Goal: Task Accomplishment & Management: Manage account settings

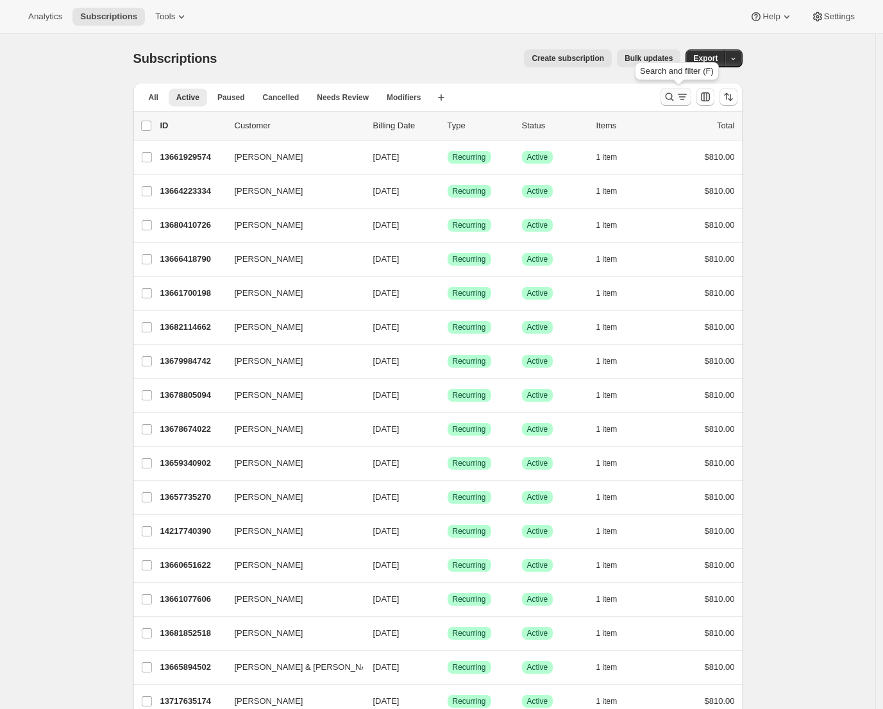
click at [676, 94] on icon "Search and filter results" at bounding box center [669, 96] width 13 height 13
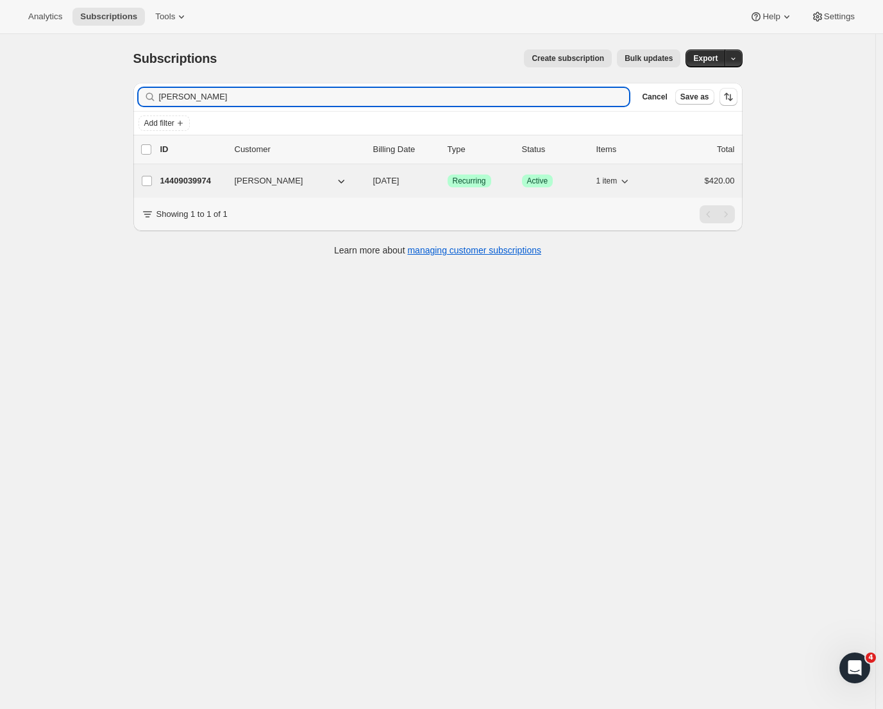
type input "[PERSON_NAME]"
click at [194, 180] on p "14409039974" at bounding box center [192, 180] width 64 height 13
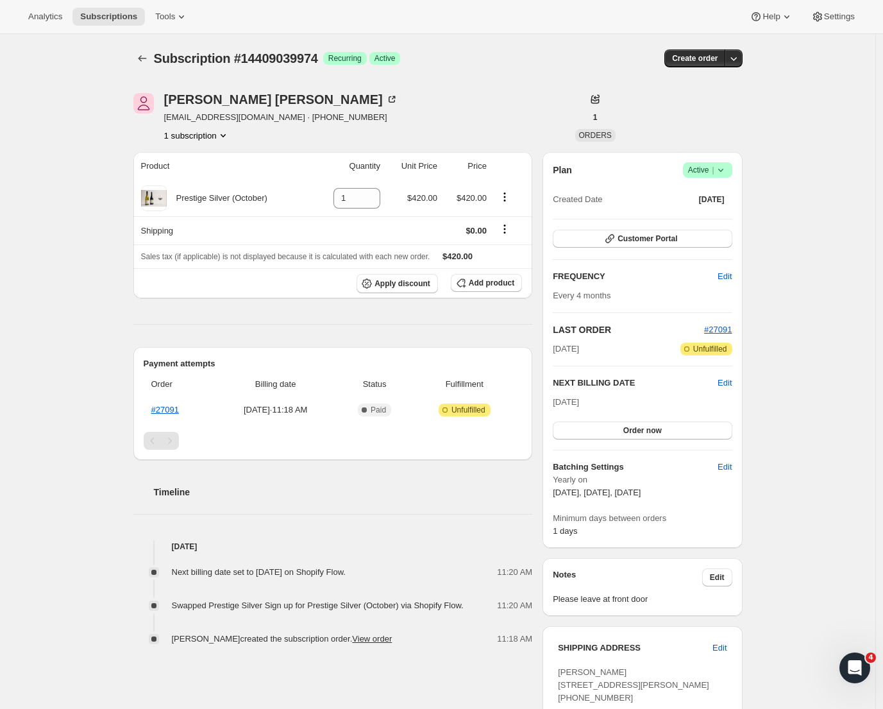
click at [434, 61] on div "Subscription #14409039974 Success Recurring Success Active" at bounding box center [339, 58] width 371 height 18
click at [602, 236] on button "Customer Portal" at bounding box center [642, 239] width 179 height 18
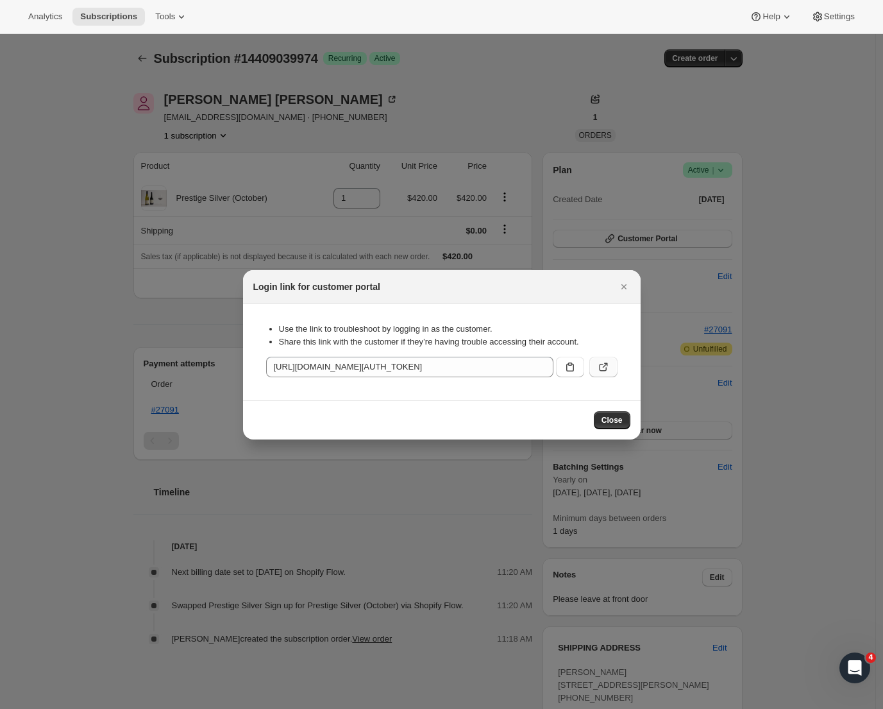
click at [608, 369] on icon ":rc7:" at bounding box center [603, 366] width 13 height 13
click at [629, 287] on icon "Close" at bounding box center [624, 286] width 13 height 13
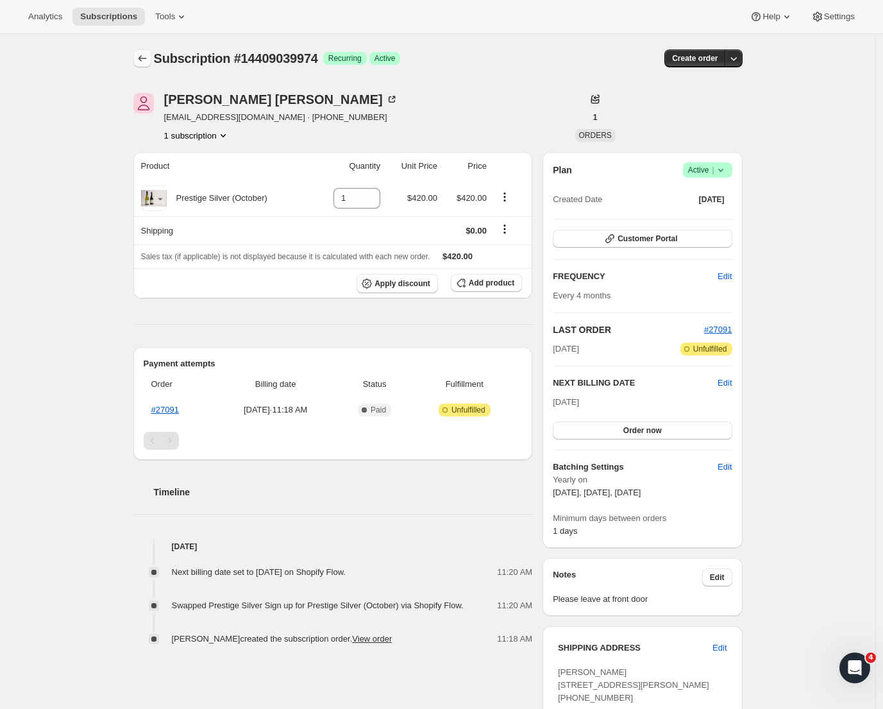
click at [146, 61] on icon "Subscriptions" at bounding box center [142, 58] width 13 height 13
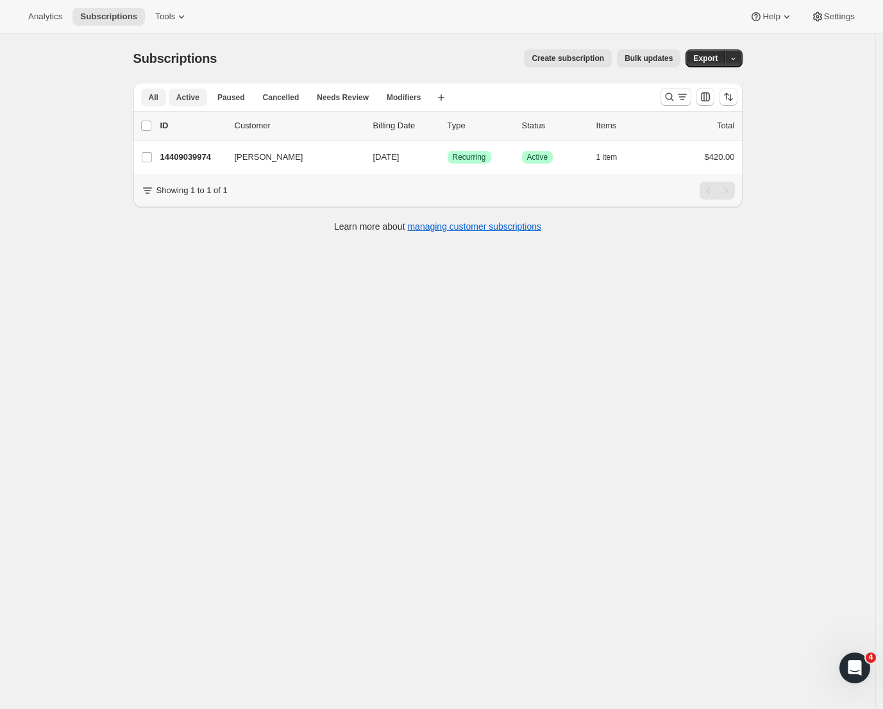
click at [157, 96] on span "All" at bounding box center [154, 97] width 10 height 10
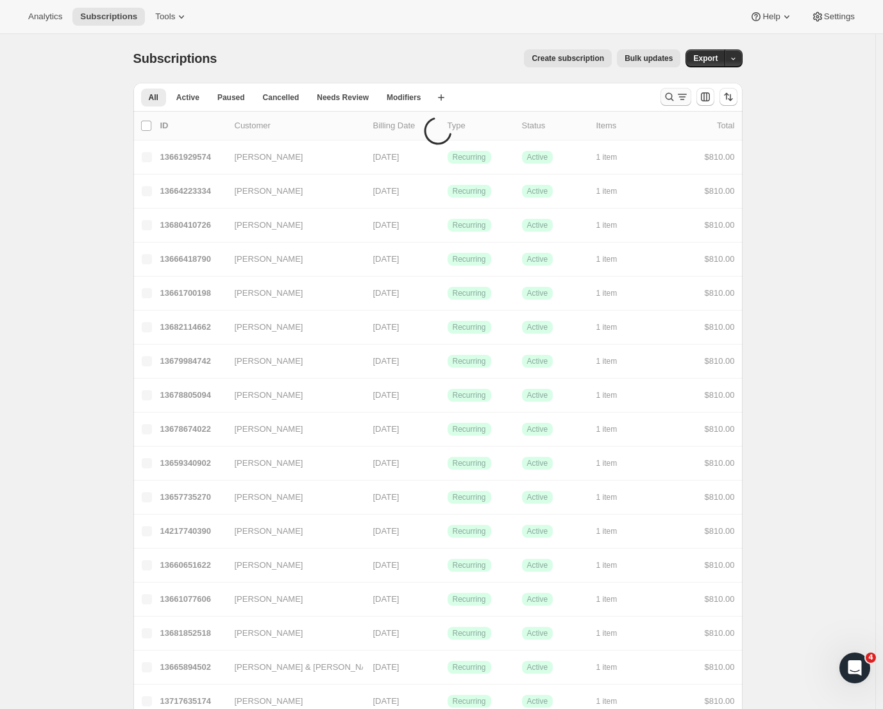
drag, startPoint x: 157, startPoint y: 96, endPoint x: 673, endPoint y: 100, distance: 515.7
click at [673, 100] on icon "Search and filter results" at bounding box center [669, 96] width 13 height 13
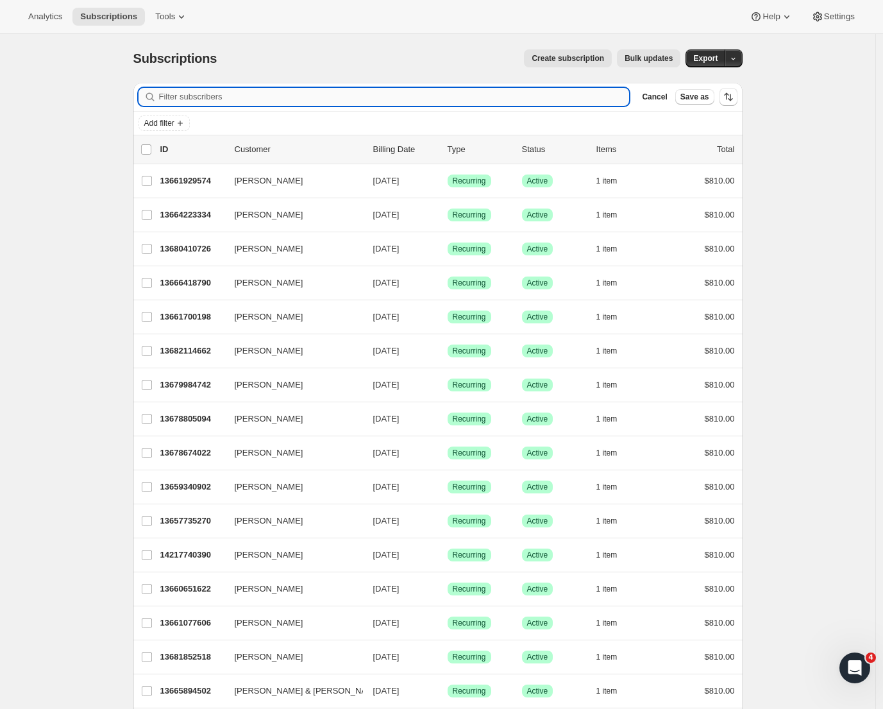
paste input "Graeme.Holloway@anz.com"
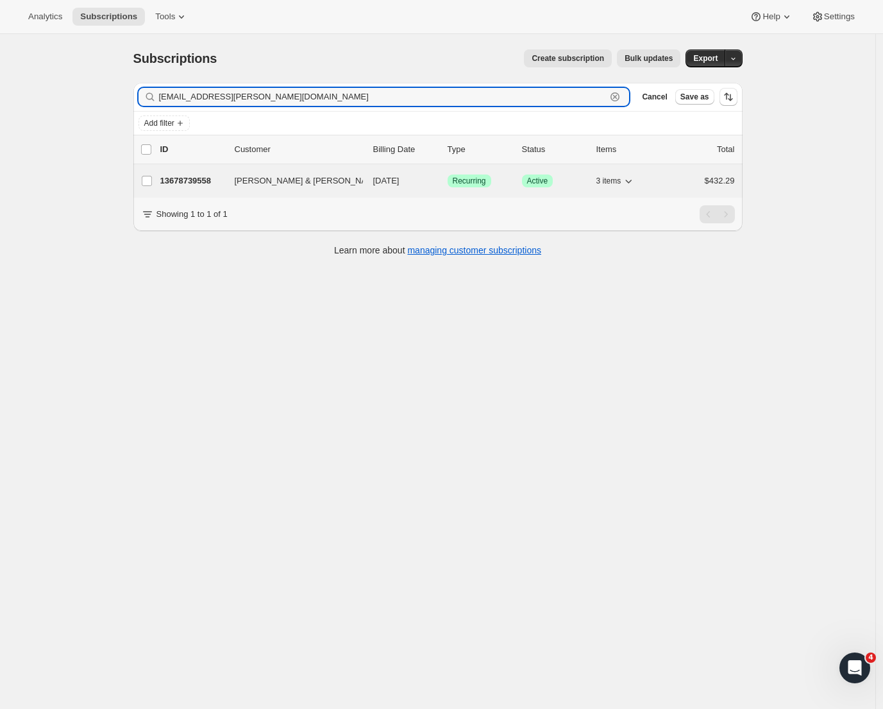
type input "Graeme.Holloway@anz.com"
click at [182, 187] on p "13678739558" at bounding box center [192, 180] width 64 height 13
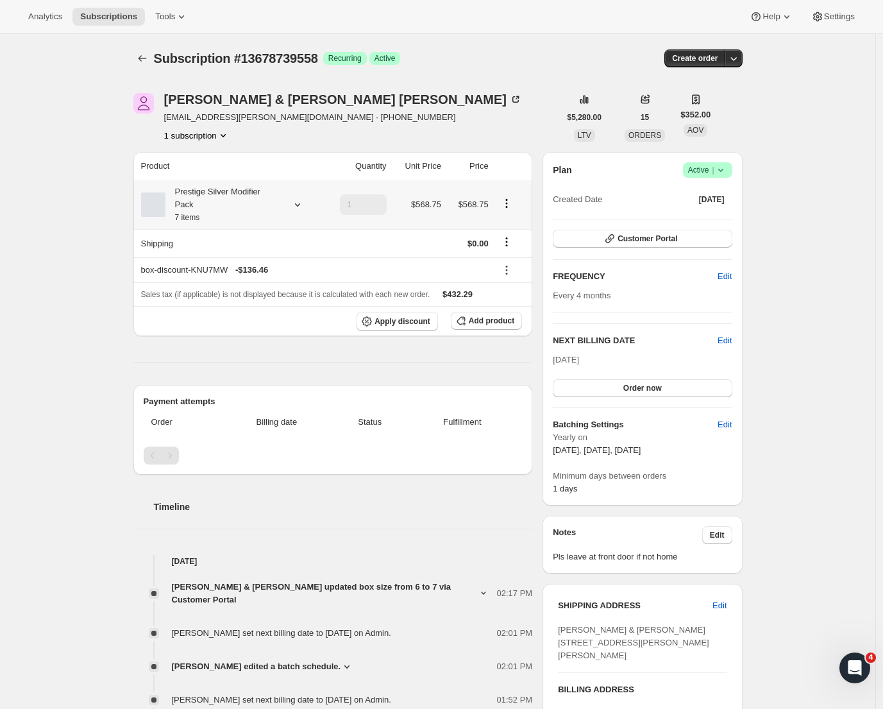
click at [509, 199] on icon "Product actions" at bounding box center [506, 203] width 13 height 13
click at [307, 203] on div "Prestige Silver Modifier Pack 7 items" at bounding box center [230, 204] width 178 height 38
click at [300, 205] on icon at bounding box center [296, 204] width 5 height 3
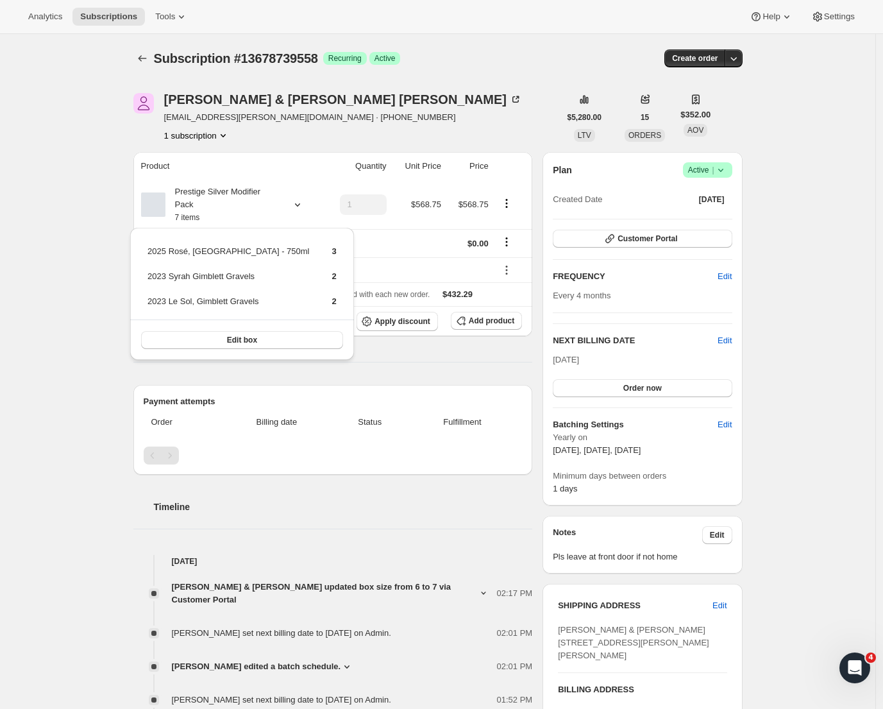
click at [468, 103] on div "Kaye & Matthew Holloway graeme.holloway@anz.com · +64274470209 1 subscription" at bounding box center [346, 117] width 426 height 49
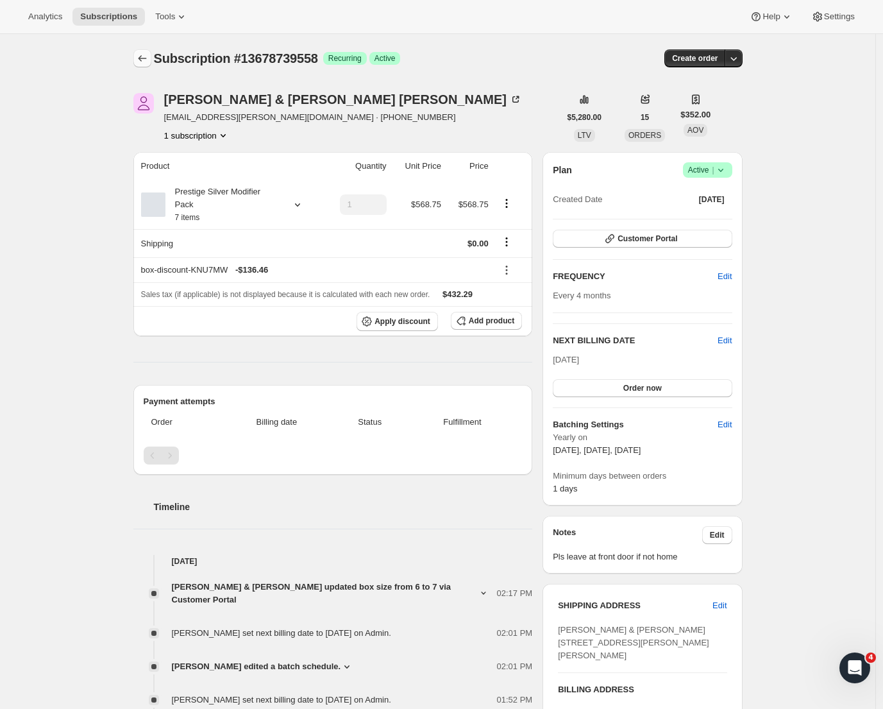
click at [146, 55] on icon "Subscriptions" at bounding box center [142, 58] width 13 height 13
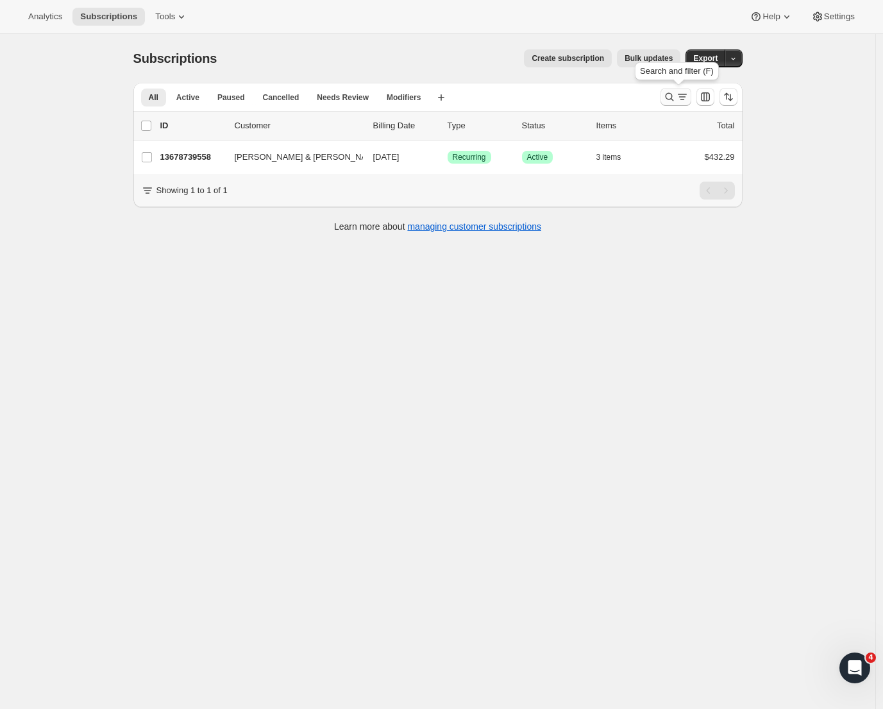
click at [677, 104] on button "Search and filter results" at bounding box center [676, 97] width 31 height 18
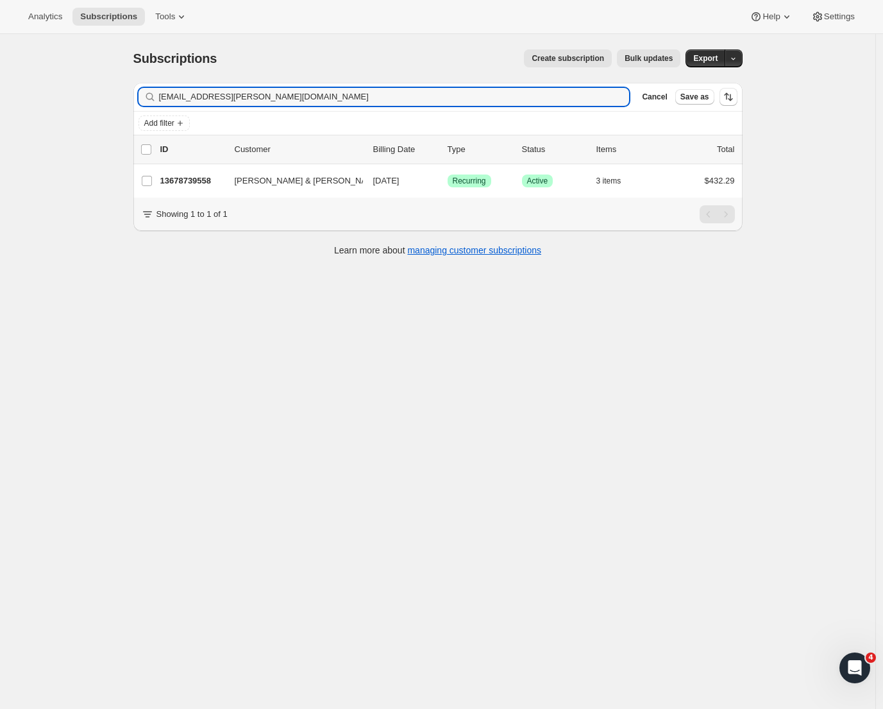
drag, startPoint x: 281, startPoint y: 94, endPoint x: 115, endPoint y: 89, distance: 165.5
click at [115, 89] on div "Subscriptions. This page is ready Subscriptions Create subscription Bulk update…" at bounding box center [437, 388] width 875 height 709
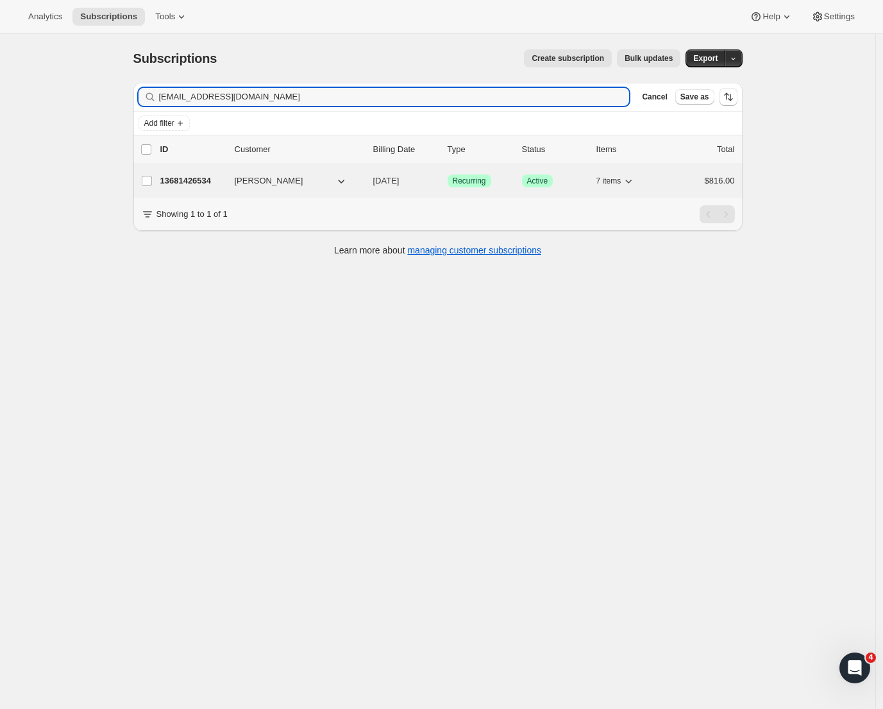
type input "[EMAIL_ADDRESS][DOMAIN_NAME]"
click at [201, 181] on p "13681426534" at bounding box center [192, 180] width 64 height 13
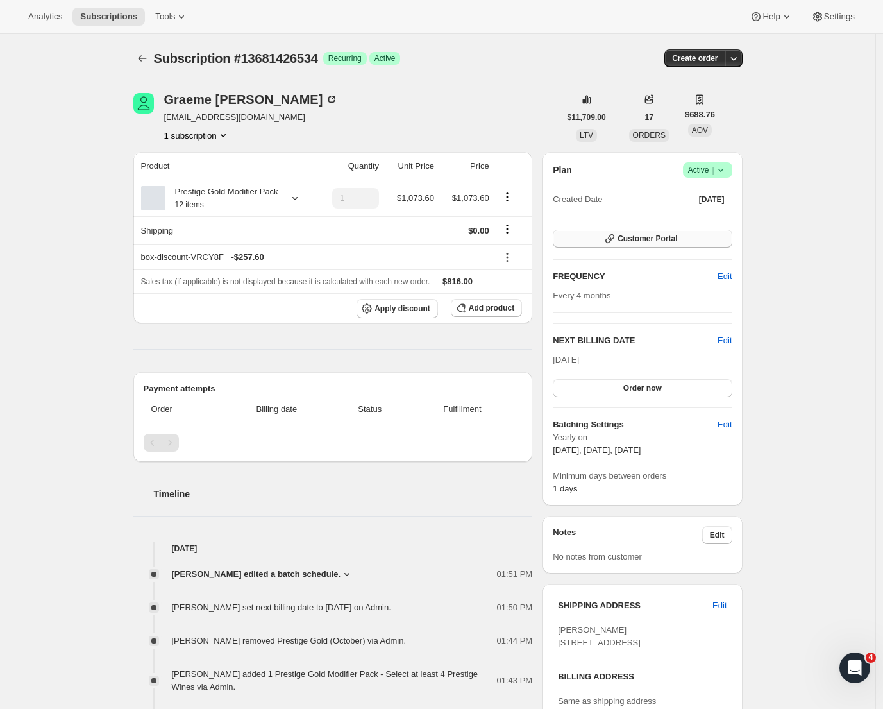
click at [646, 238] on span "Customer Portal" at bounding box center [648, 238] width 60 height 10
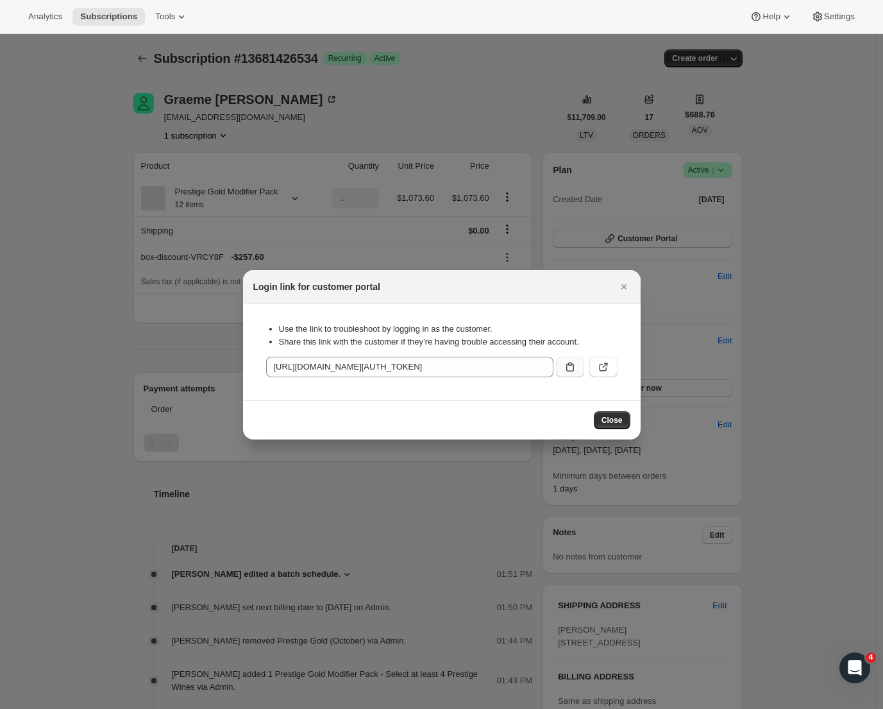
click at [570, 365] on icon ":ru0:" at bounding box center [570, 366] width 8 height 9
click at [621, 288] on icon "Close" at bounding box center [623, 286] width 5 height 5
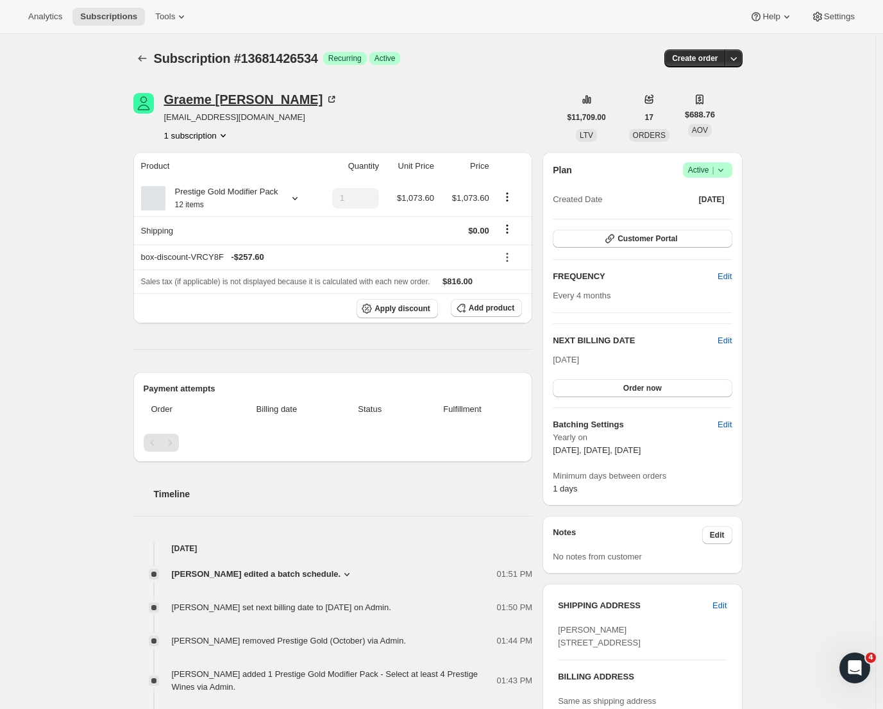
click at [203, 102] on div "[PERSON_NAME]" at bounding box center [251, 99] width 174 height 13
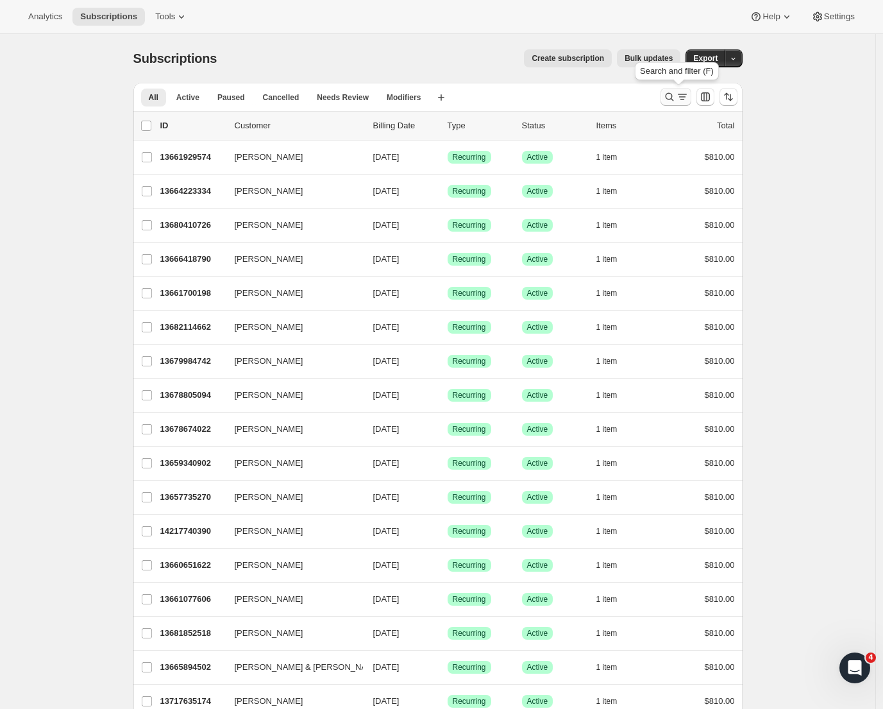
click at [673, 99] on icon "Search and filter results" at bounding box center [669, 97] width 8 height 8
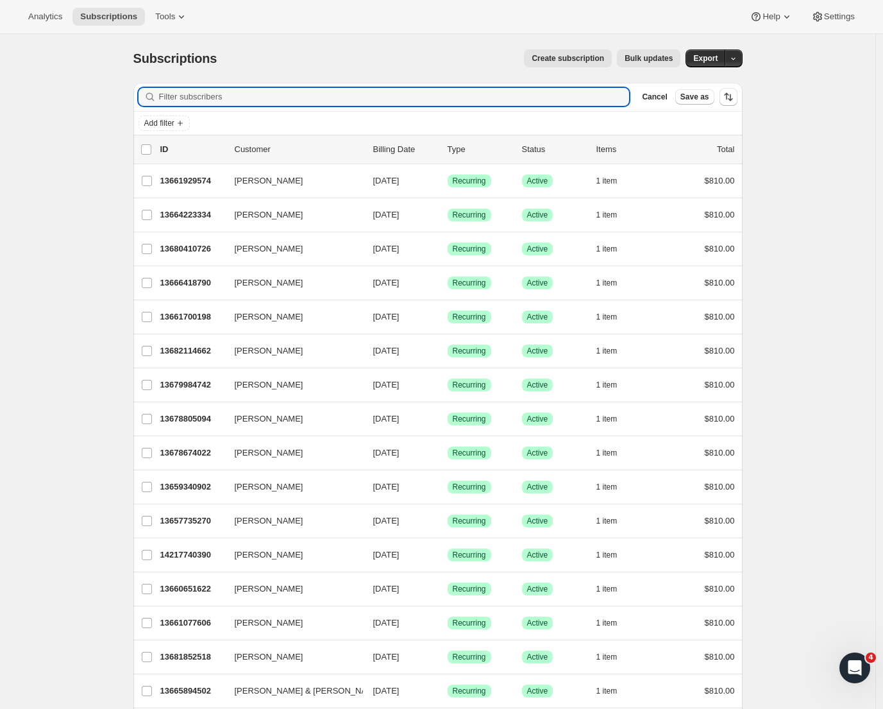
scroll to position [3, 0]
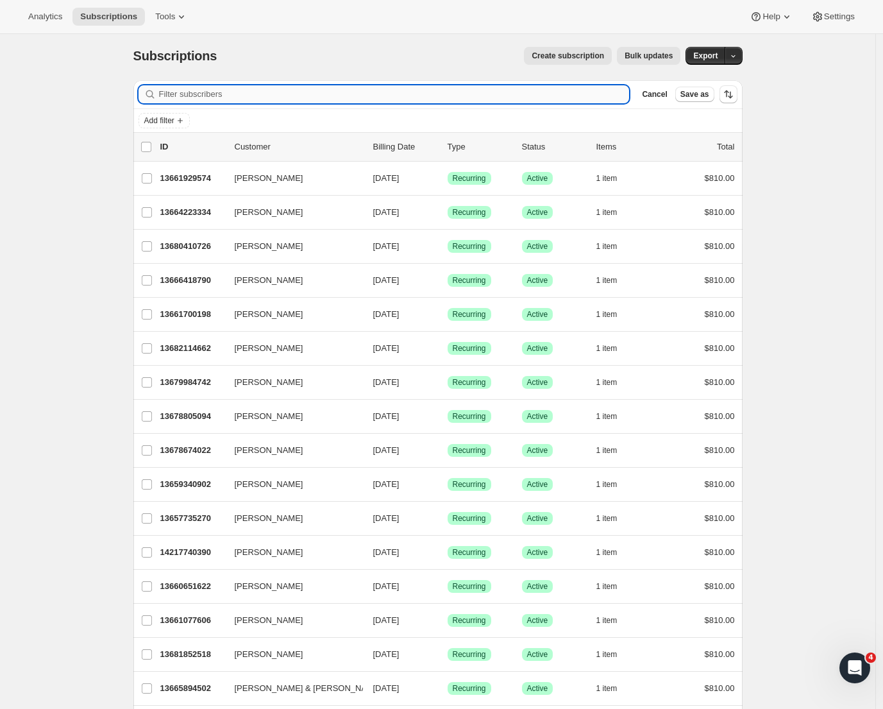
click at [187, 97] on input "Filter subscribers" at bounding box center [394, 94] width 471 height 18
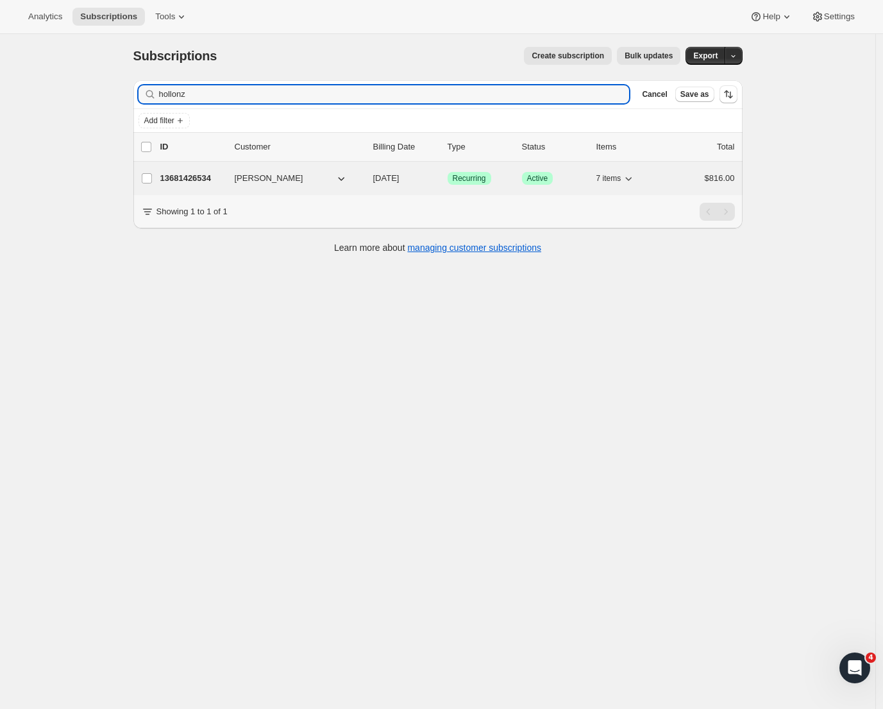
type input "hollonz"
click at [199, 182] on p "13681426534" at bounding box center [192, 178] width 64 height 13
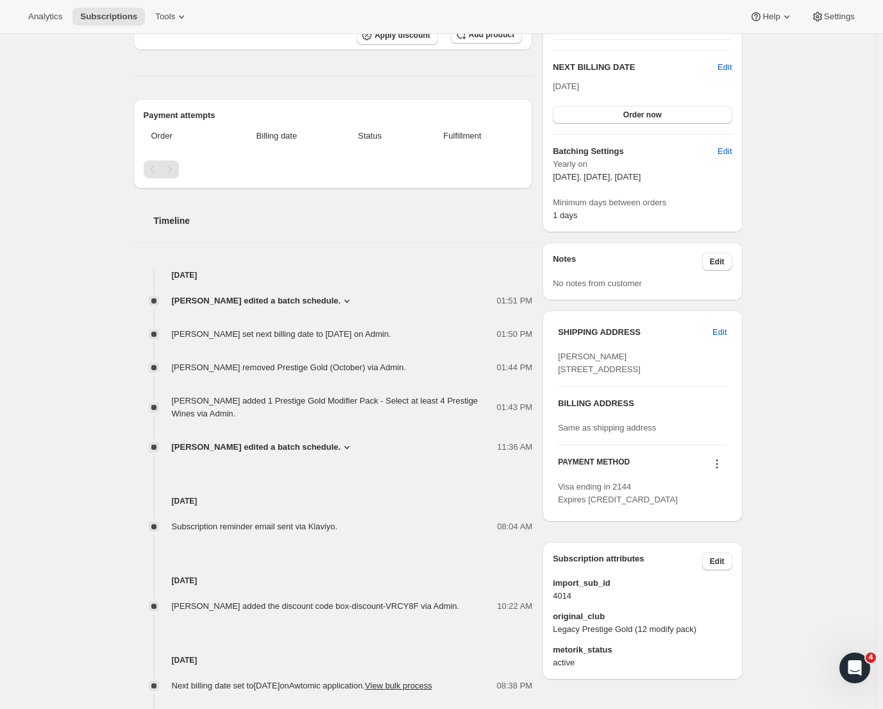
scroll to position [455, 0]
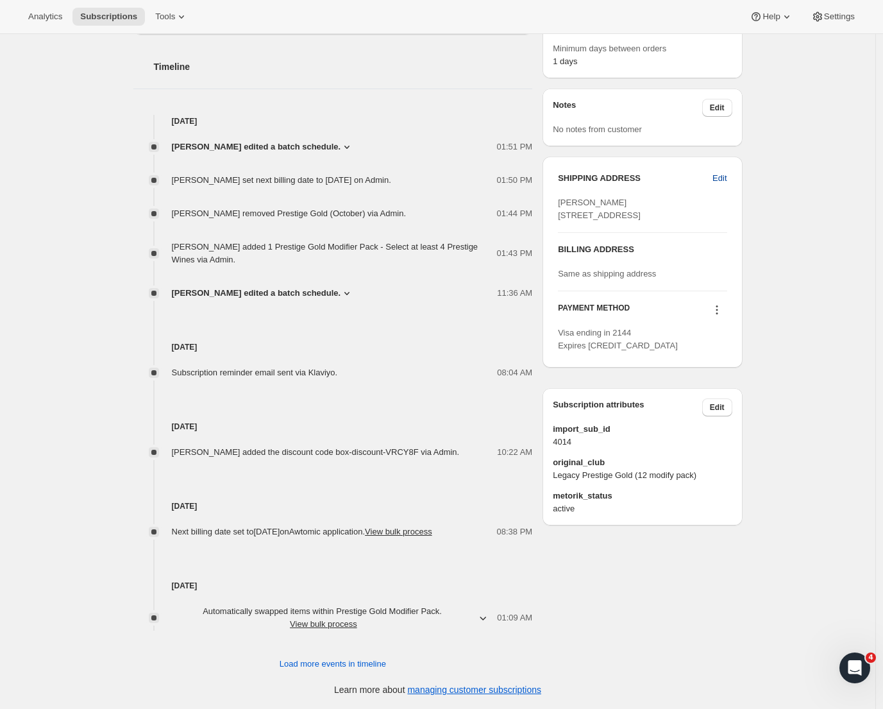
click at [720, 172] on span "Edit" at bounding box center [720, 178] width 14 height 13
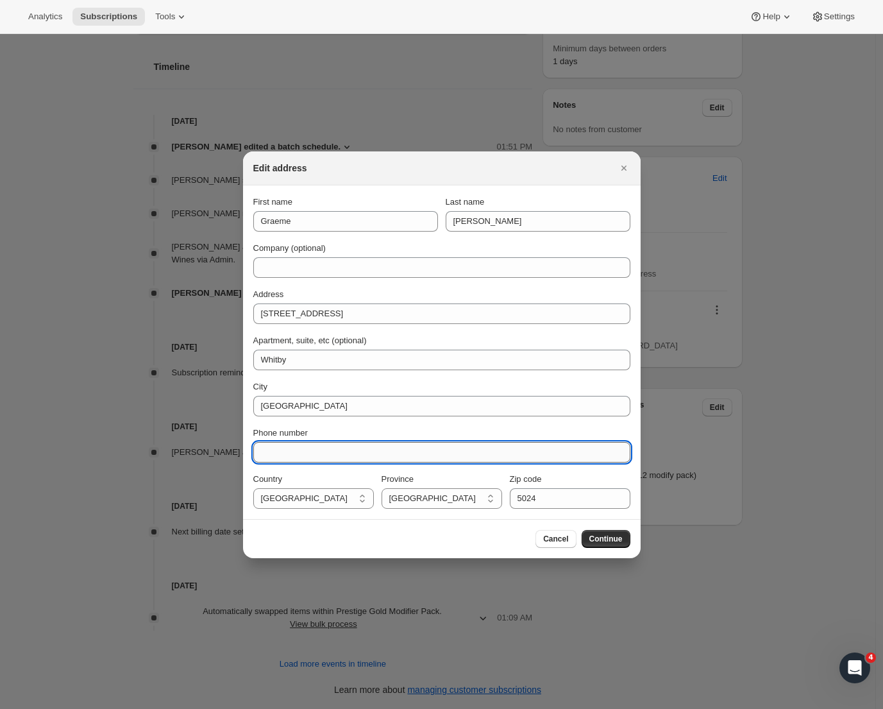
paste input "027 447 0209"
type input "027 447 0209"
click at [613, 543] on span "Continue" at bounding box center [605, 539] width 33 height 10
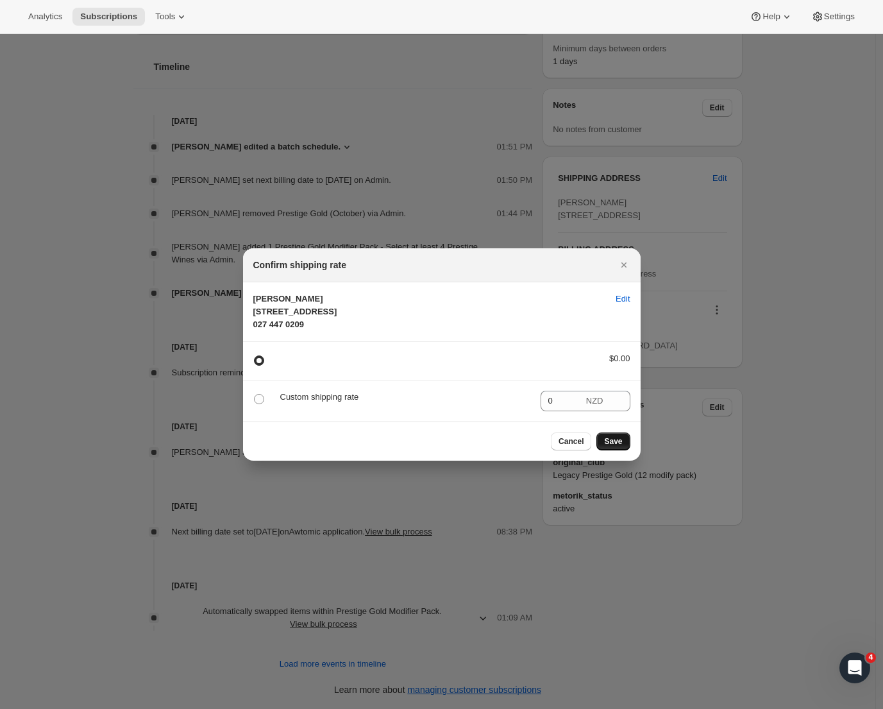
click at [611, 446] on span "Save" at bounding box center [613, 441] width 18 height 10
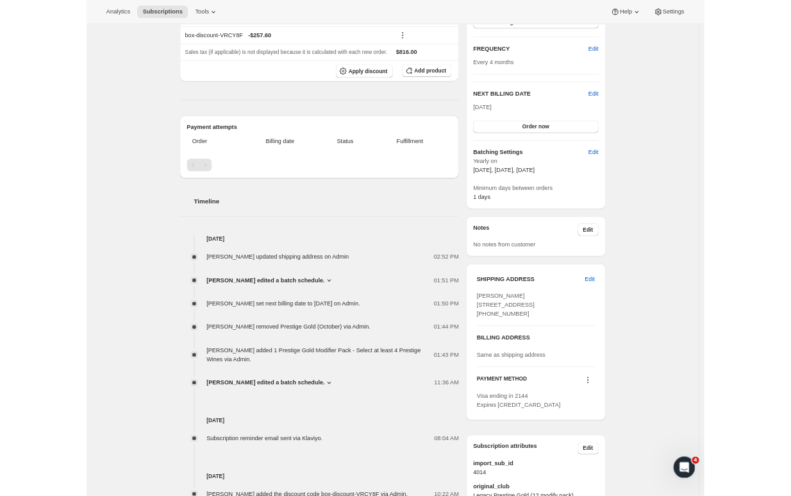
scroll to position [0, 0]
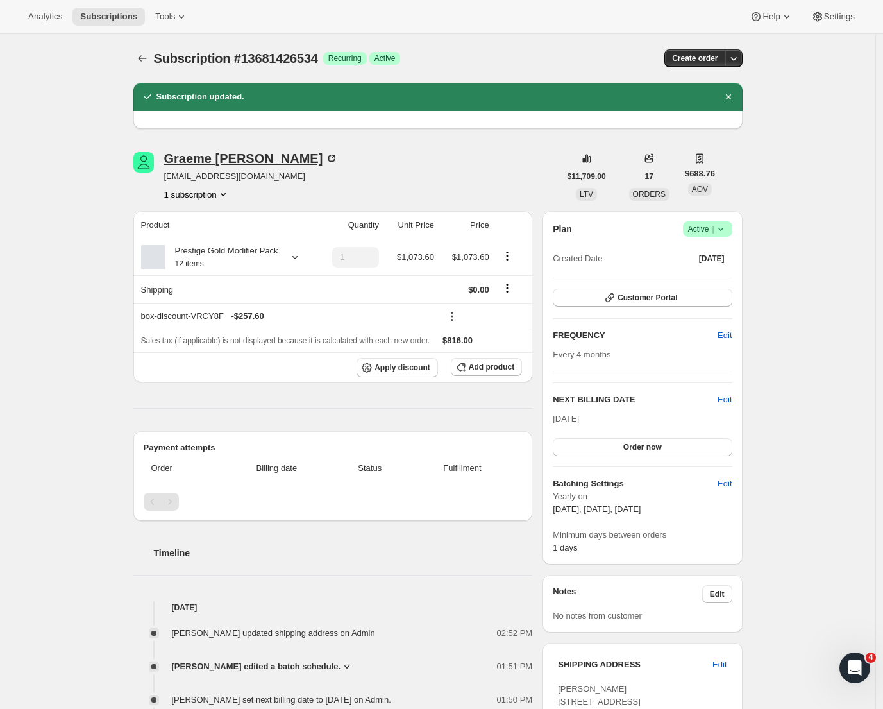
click at [255, 160] on div "[PERSON_NAME]" at bounding box center [251, 158] width 174 height 13
click at [140, 53] on icon "Subscriptions" at bounding box center [142, 58] width 13 height 13
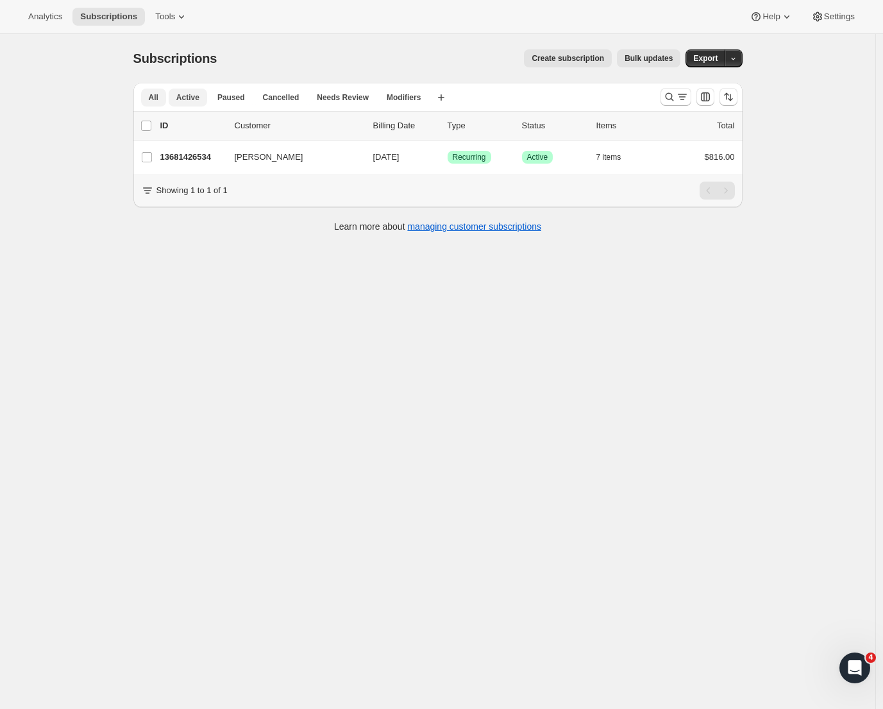
click at [189, 96] on span "Active" at bounding box center [187, 97] width 23 height 10
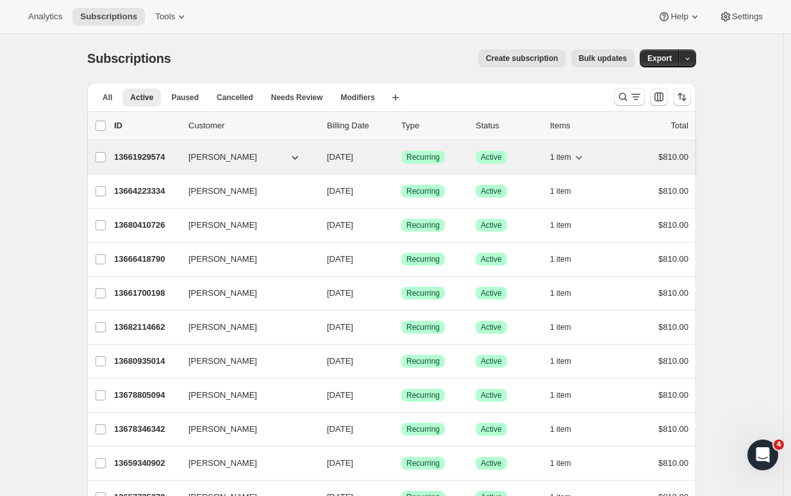
click at [160, 163] on div "13661929574 [PERSON_NAME] [DATE] Success Recurring Success Active 1 item $810.00" at bounding box center [401, 157] width 575 height 18
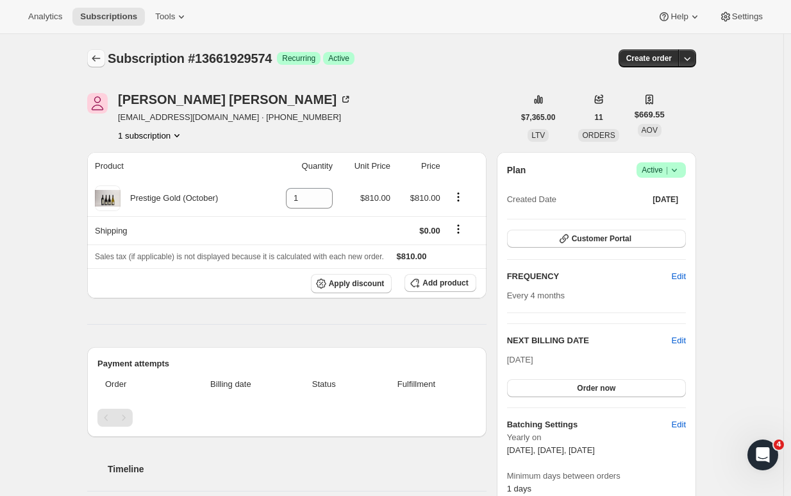
click at [101, 61] on icon "Subscriptions" at bounding box center [96, 58] width 13 height 13
